Goal: Task Accomplishment & Management: Manage account settings

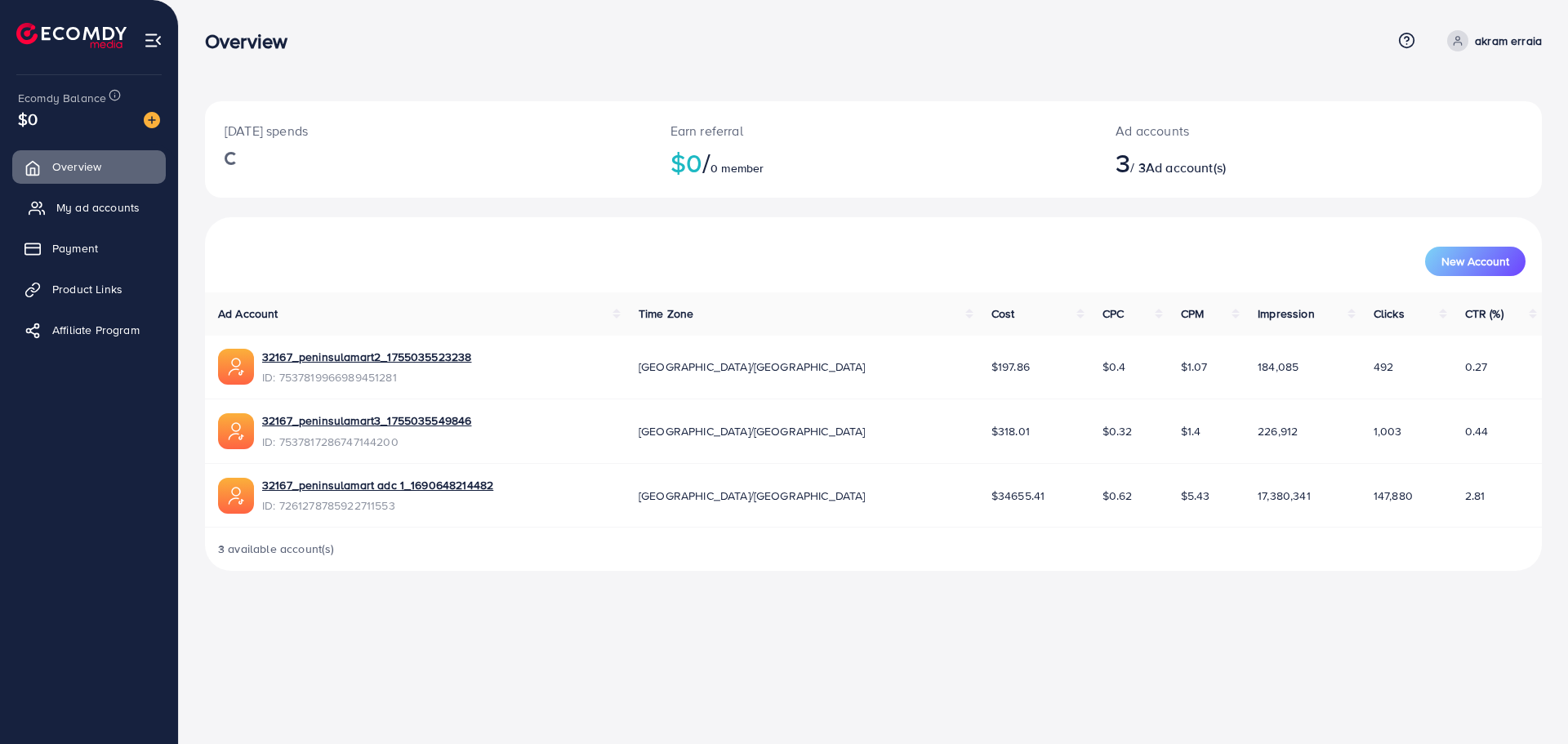
click at [112, 205] on span "My ad accounts" at bounding box center [97, 207] width 83 height 16
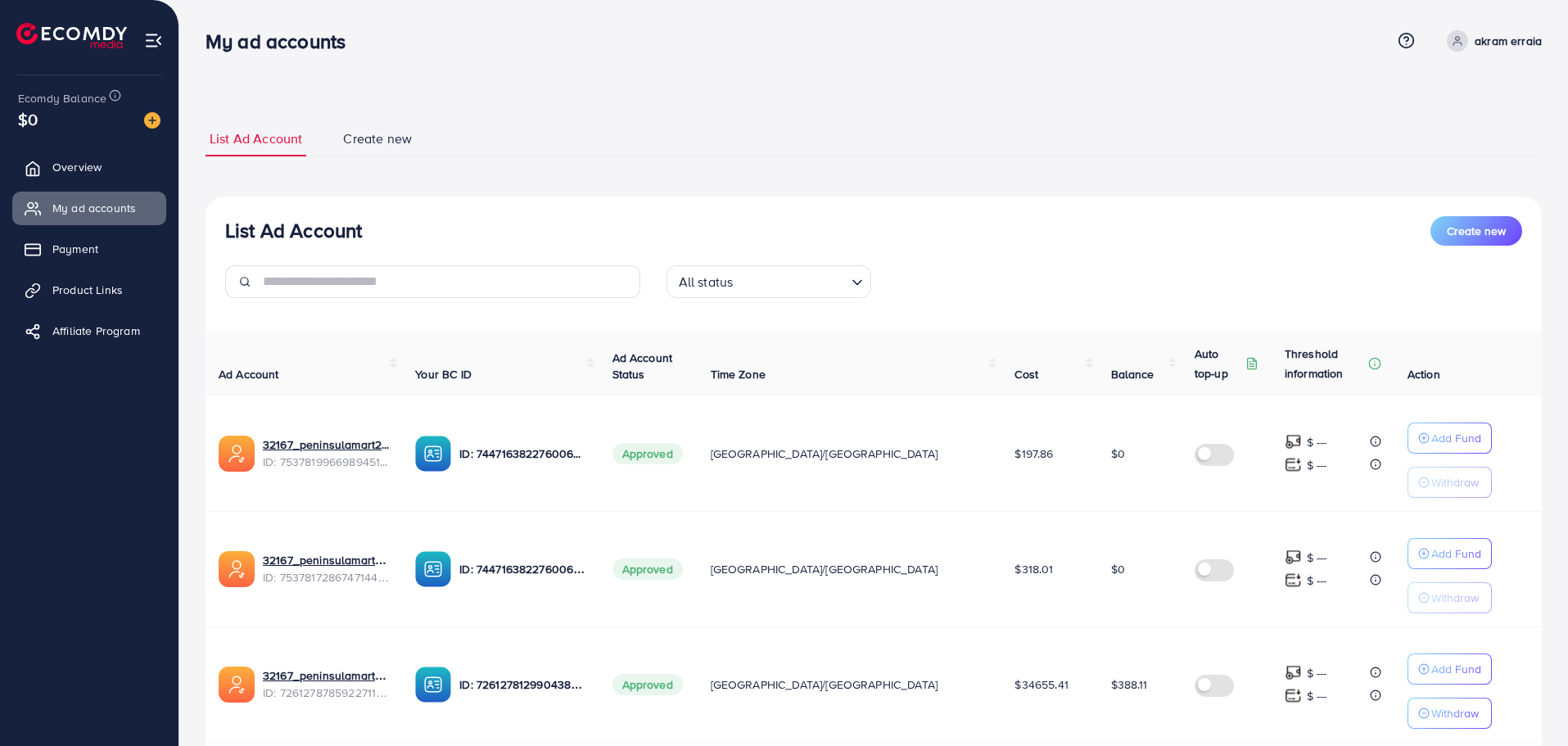
drag, startPoint x: 1062, startPoint y: 685, endPoint x: 1093, endPoint y: 685, distance: 31.0
click at [1098, 685] on td "$388.11" at bounding box center [1139, 684] width 83 height 115
copy span "388.11"
click at [155, 107] on div "Ecomdy Balance $0" at bounding box center [89, 109] width 153 height 68
click at [153, 124] on img at bounding box center [152, 120] width 16 height 16
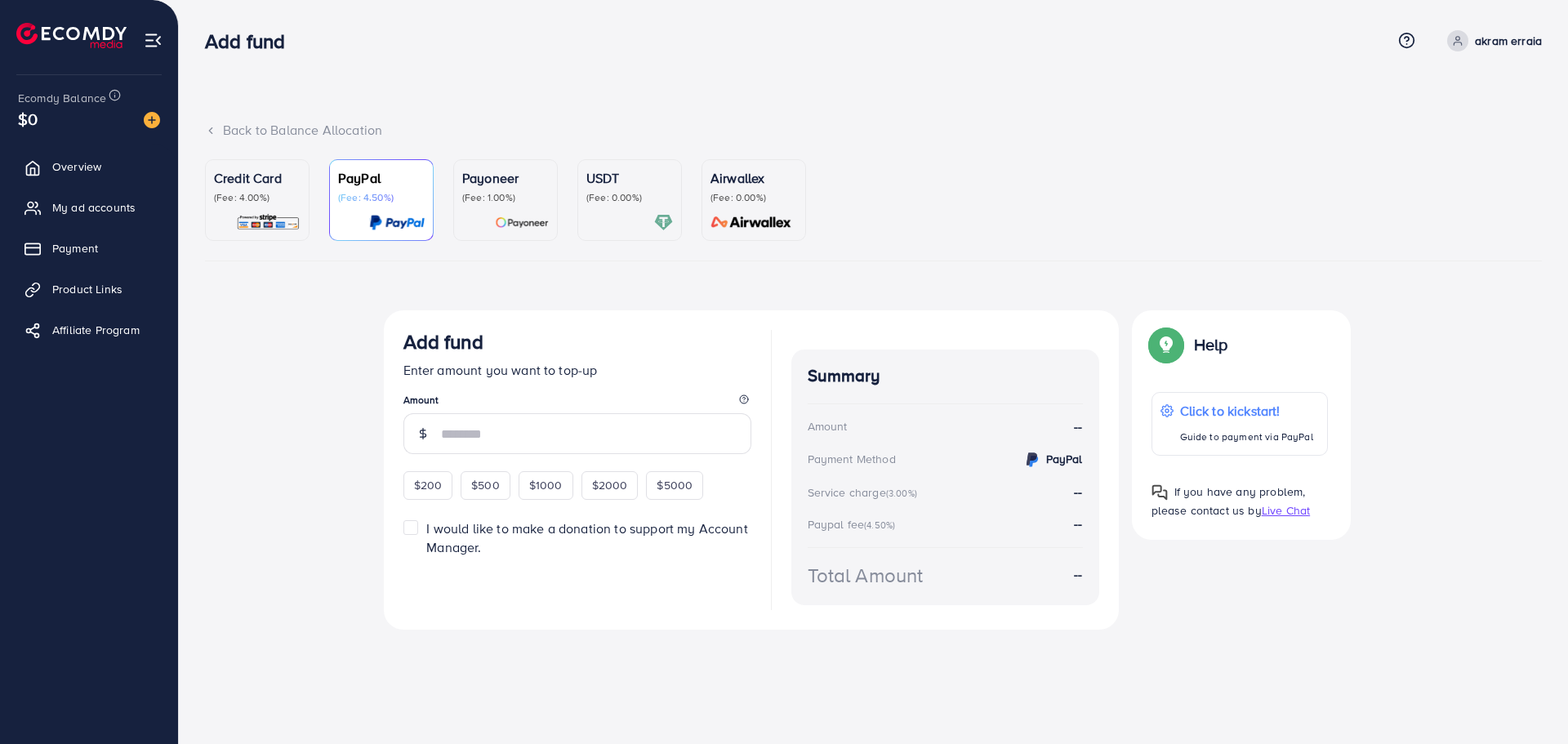
click at [259, 203] on p "(Fee: 4.00%)" at bounding box center [257, 198] width 87 height 13
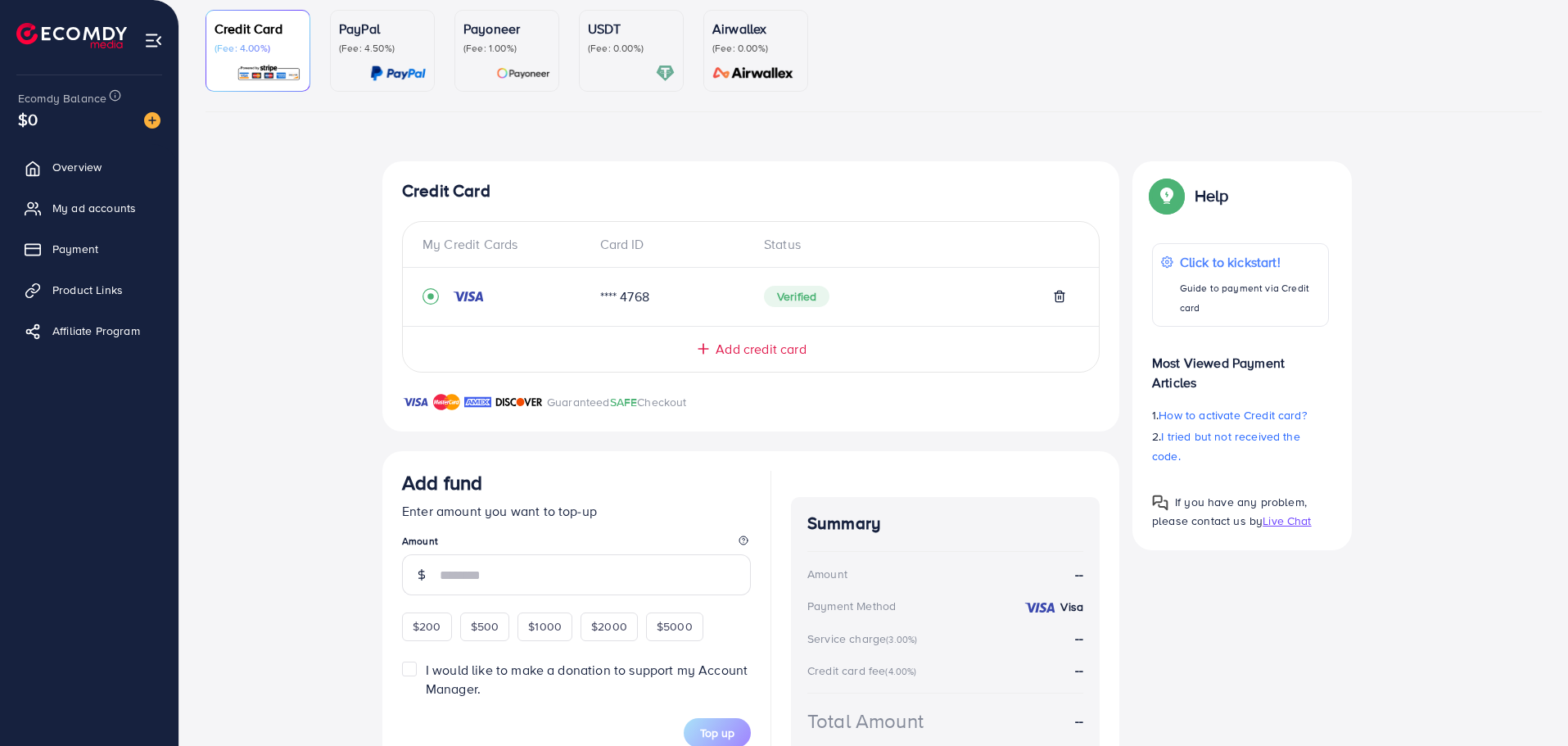
scroll to position [241, 0]
